Goal: Task Accomplishment & Management: Use online tool/utility

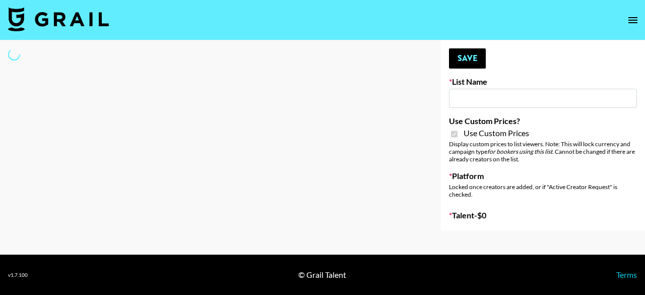
type input "ByHeart ([DATE])"
checkbox input "true"
select select "Brand"
type input "Super Power ([DATE])"
checkbox input "true"
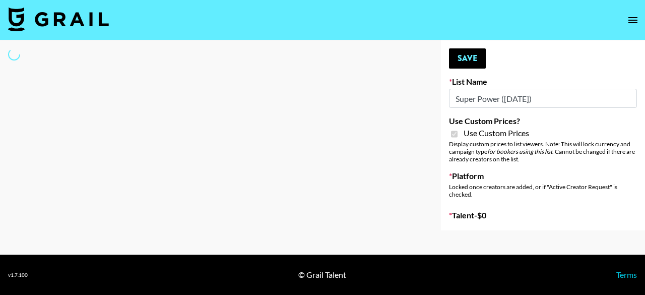
select select "Brand"
type input "ByHeart (9th Sept)"
checkbox input "true"
select select "Brand"
type input "Super Power ([DATE])"
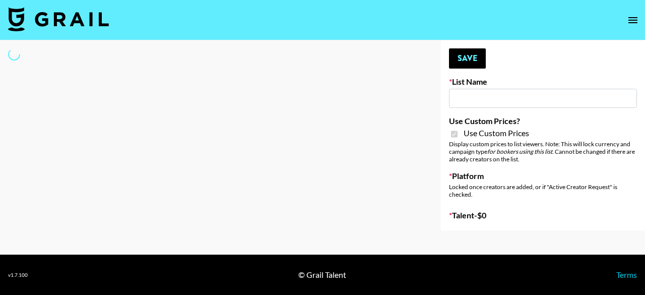
checkbox input "true"
select select "Brand"
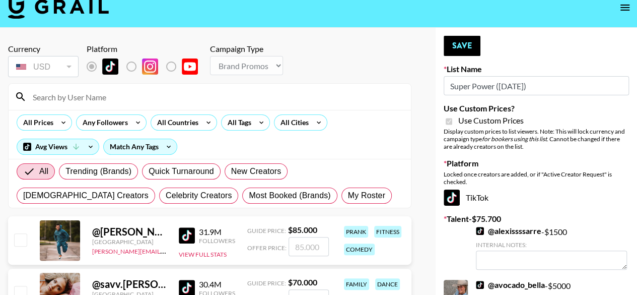
scroll to position [101, 0]
